Goal: Use online tool/utility: Utilize a website feature to perform a specific function

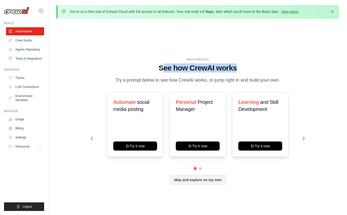
drag, startPoint x: 162, startPoint y: 64, endPoint x: 250, endPoint y: 63, distance: 87.8
click at [250, 63] on h1 "See how CrewAI works" at bounding box center [198, 67] width 214 height 9
click at [179, 76] on p "Try a prompt below to see how CrewAI works, or jump right in and build your own." at bounding box center [198, 79] width 170 height 7
drag, startPoint x: 144, startPoint y: 147, endPoint x: 264, endPoint y: 23, distance: 172.3
click at [264, 23] on div "WALKTHROUGH See how CrewAI works Try a prompt below to see how CrewAI works, or…" at bounding box center [198, 125] width 283 height 205
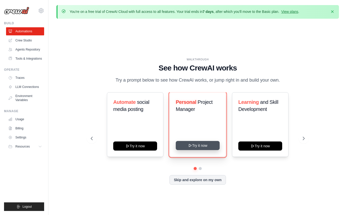
click at [207, 149] on button "Try it now" at bounding box center [198, 145] width 44 height 9
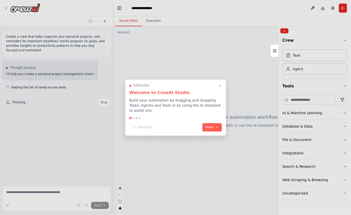
click at [9, 125] on div at bounding box center [175, 107] width 351 height 215
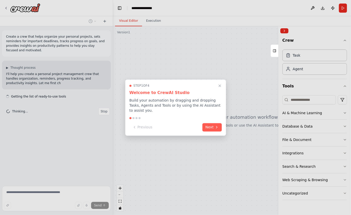
click at [214, 132] on div "Step 1 of 4 Welcome to CrewAI Studio Build your automation by dragging and drop…" at bounding box center [175, 107] width 101 height 56
click at [216, 130] on button "Next" at bounding box center [211, 126] width 19 height 8
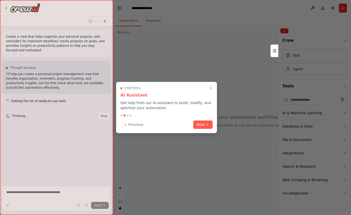
click at [217, 129] on div "Step 2 of 4 AI Assistant Get help from our AI assistant to build, modify, and o…" at bounding box center [166, 107] width 101 height 51
click at [202, 124] on button "Next" at bounding box center [202, 124] width 19 height 8
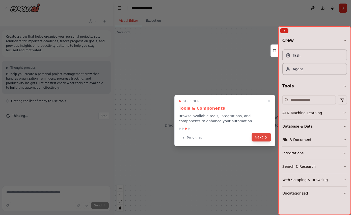
click at [259, 138] on button "Next" at bounding box center [261, 137] width 19 height 8
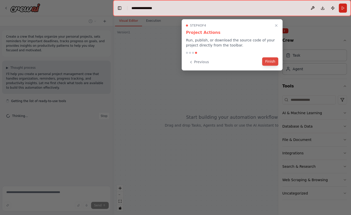
click at [274, 62] on button "Finish" at bounding box center [270, 61] width 16 height 8
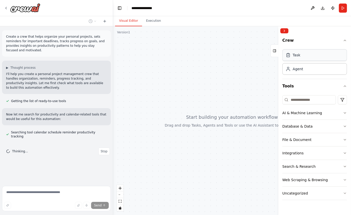
click at [290, 56] on icon at bounding box center [288, 55] width 5 height 5
click at [306, 70] on div "Agent" at bounding box center [314, 69] width 65 height 12
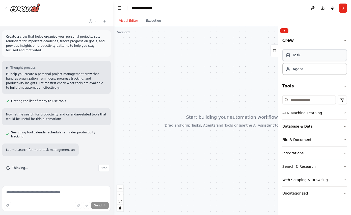
scroll to position [6, 0]
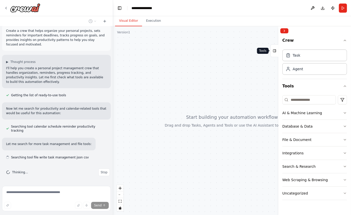
click at [274, 51] on icon at bounding box center [275, 51] width 4 height 8
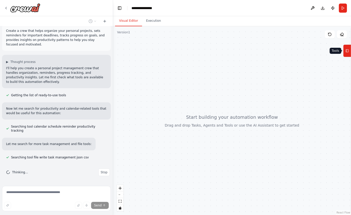
click at [346, 49] on icon at bounding box center [348, 51] width 4 height 8
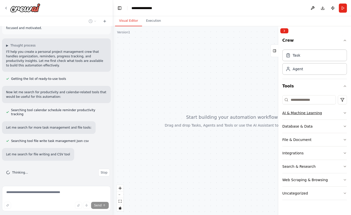
click at [321, 112] on button "AI & Machine Learning" at bounding box center [314, 112] width 65 height 13
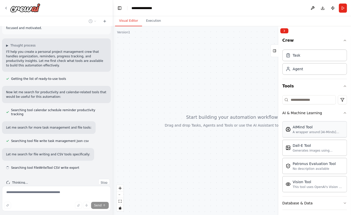
scroll to position [32, 0]
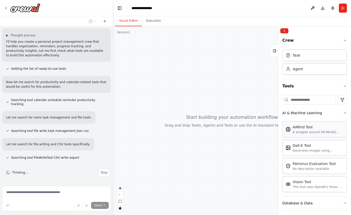
click at [292, 129] on div "AIMind Tool A wrapper around [AI-Minds](https://mindsdb.com/minds). Useful for …" at bounding box center [315, 129] width 58 height 10
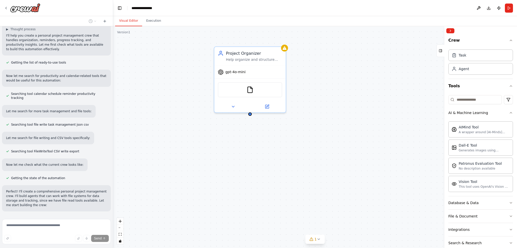
scroll to position [70, 0]
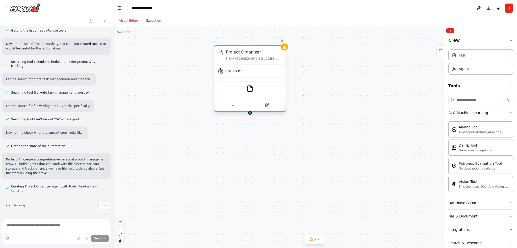
drag, startPoint x: 244, startPoint y: 51, endPoint x: 231, endPoint y: 64, distance: 17.8
click at [231, 55] on div "Project Organizer" at bounding box center [254, 52] width 56 height 6
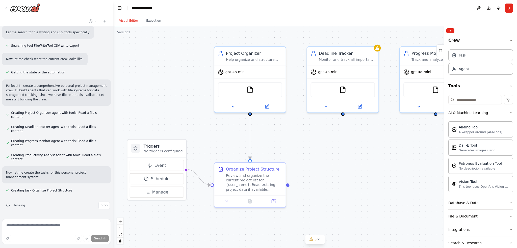
scroll to position [154, 0]
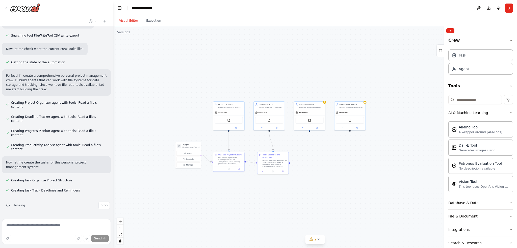
drag, startPoint x: 369, startPoint y: 145, endPoint x: 313, endPoint y: 138, distance: 56.3
click at [311, 139] on div ".deletable-edge-delete-btn { width: 20px; height: 20px; border: 0px solid #ffff…" at bounding box center [315, 137] width 404 height 222
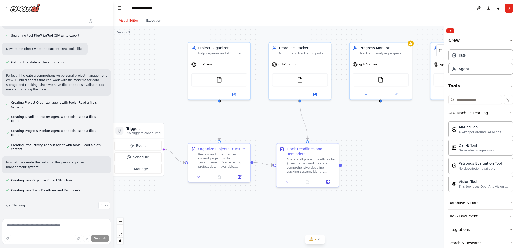
drag, startPoint x: 282, startPoint y: 130, endPoint x: 299, endPoint y: 126, distance: 17.9
click at [341, 130] on div ".deletable-edge-delete-btn { width: 20px; height: 20px; border: 0px solid #ffff…" at bounding box center [315, 137] width 404 height 222
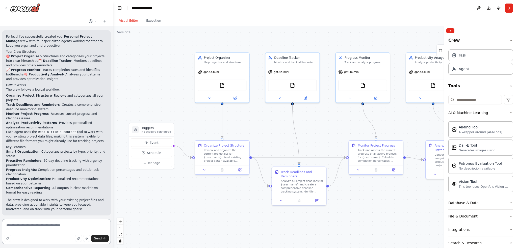
scroll to position [381, 0]
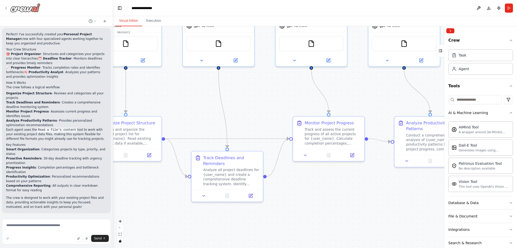
drag, startPoint x: 7, startPoint y: 8, endPoint x: 25, endPoint y: 1, distance: 20.0
click at [7, 8] on icon at bounding box center [6, 8] width 4 height 4
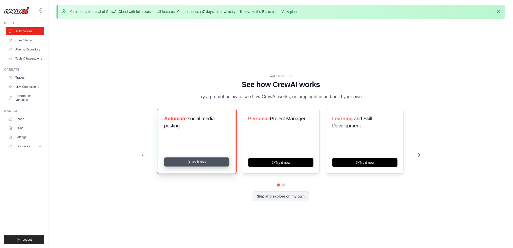
click at [204, 164] on button "Try it now" at bounding box center [196, 162] width 65 height 9
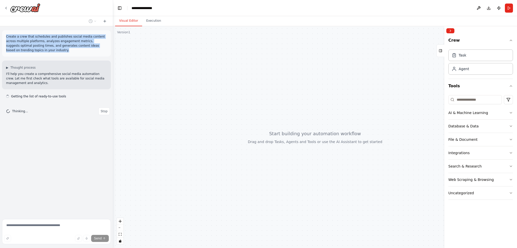
drag, startPoint x: 62, startPoint y: 51, endPoint x: 4, endPoint y: 36, distance: 59.7
click at [4, 36] on div "Create a crew that schedules and publishes social media content across multiple…" at bounding box center [56, 43] width 109 height 26
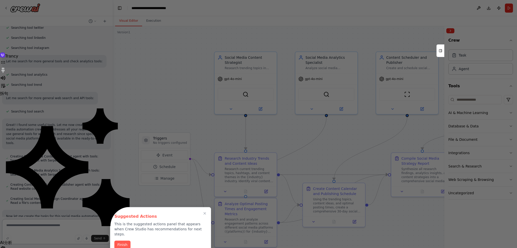
scroll to position [270, 0]
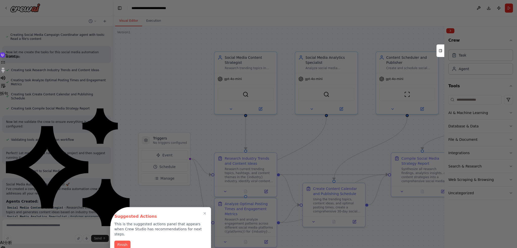
click at [163, 42] on div at bounding box center [258, 124] width 517 height 248
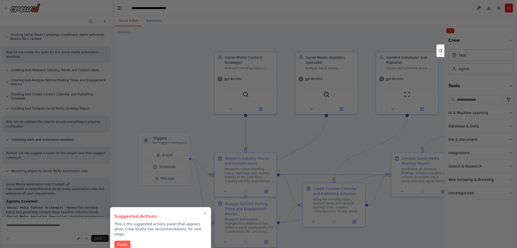
click at [163, 42] on div at bounding box center [258, 124] width 517 height 248
drag, startPoint x: 140, startPoint y: 41, endPoint x: 132, endPoint y: 26, distance: 16.4
click at [140, 37] on div at bounding box center [258, 124] width 517 height 248
click at [126, 241] on button "Finish" at bounding box center [122, 245] width 16 height 8
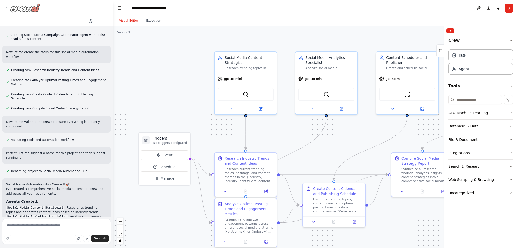
click at [6, 5] on div at bounding box center [22, 7] width 36 height 9
click at [5, 10] on div at bounding box center [22, 7] width 36 height 9
